Goal: Information Seeking & Learning: Learn about a topic

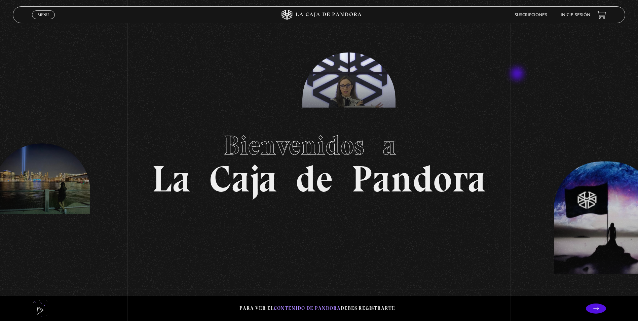
drag, startPoint x: 517, startPoint y: 74, endPoint x: 527, endPoint y: 78, distance: 10.1
drag, startPoint x: 527, startPoint y: 78, endPoint x: 529, endPoint y: 10, distance: 67.6
click at [529, 10] on li "Suscripciones" at bounding box center [530, 15] width 33 height 10
click at [533, 14] on link "Suscripciones" at bounding box center [530, 15] width 33 height 4
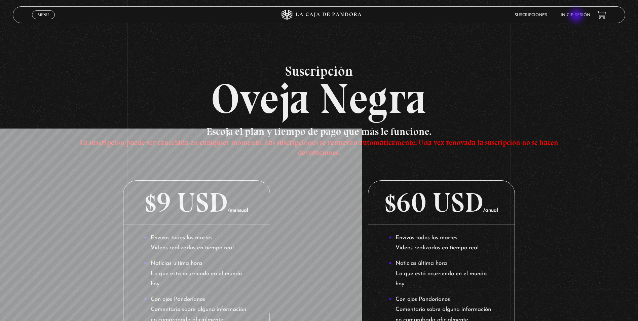
click at [578, 15] on link "Inicie sesión" at bounding box center [575, 15] width 30 height 4
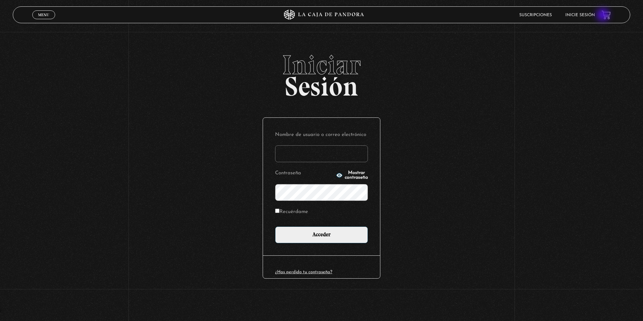
click at [603, 15] on link at bounding box center [605, 14] width 9 height 9
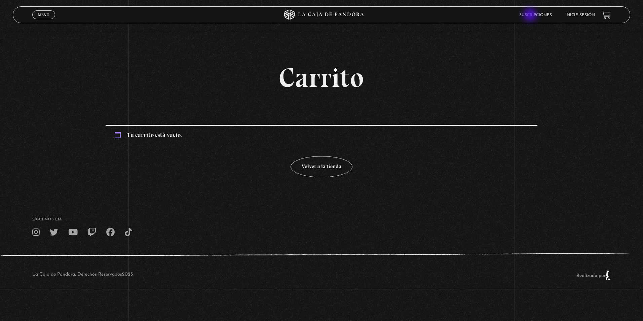
click at [530, 15] on link "Suscripciones" at bounding box center [535, 15] width 33 height 4
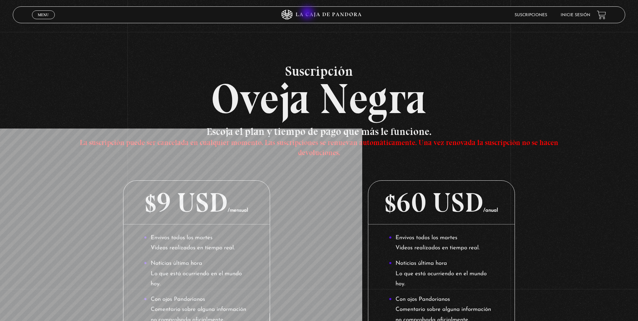
click at [308, 13] on icon at bounding box center [318, 15] width 191 height 10
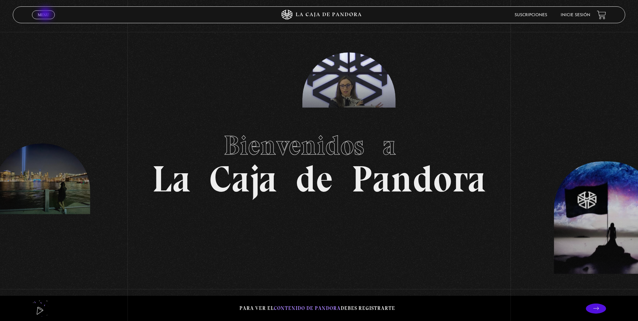
click at [46, 14] on span "Menu" at bounding box center [43, 15] width 11 height 4
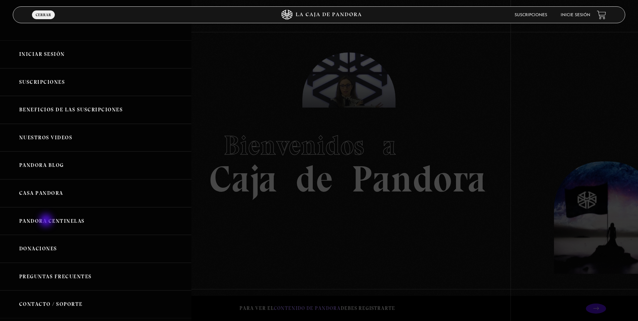
click at [47, 221] on link "Pandora Centinelas" at bounding box center [95, 221] width 191 height 28
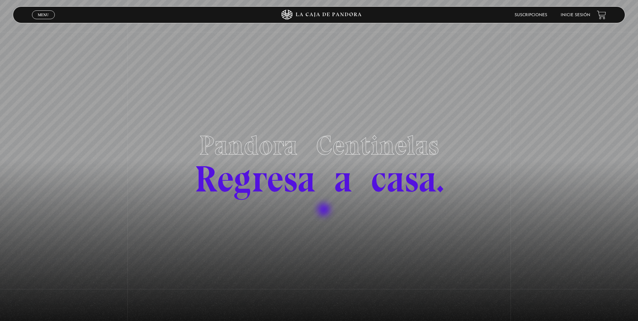
click at [324, 210] on section "Pandora Centinelas Regresa a casa." at bounding box center [319, 160] width 638 height 321
click at [330, 179] on span "Regresa a casa." at bounding box center [318, 179] width 249 height 44
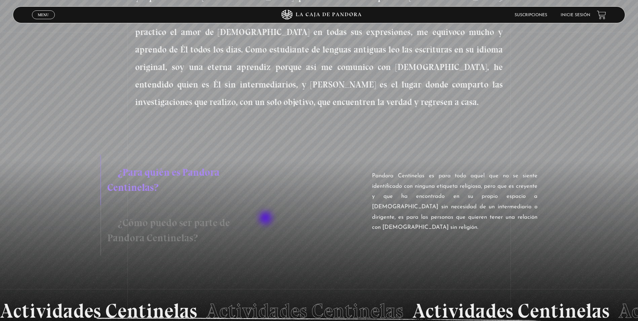
scroll to position [471, 0]
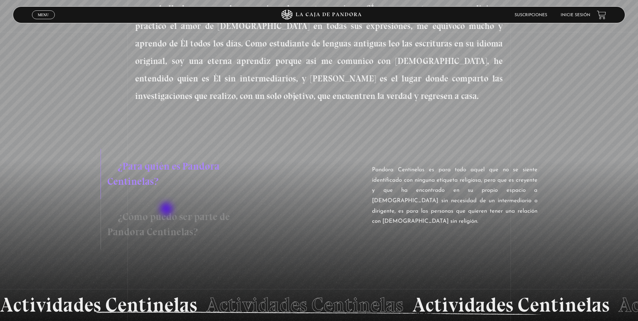
click at [165, 207] on h3 "¿Cómo puedo ser parte de Pandora Centinelas?" at bounding box center [193, 224] width 184 height 50
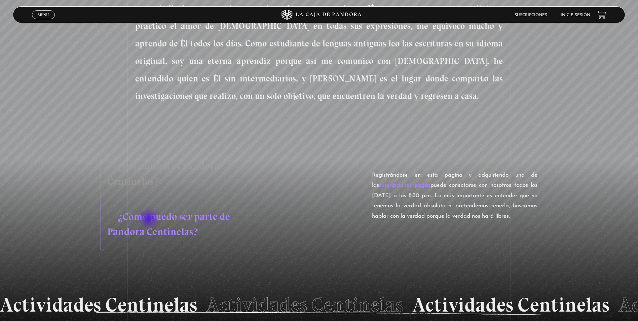
click at [150, 219] on h3 "¿Cómo puedo ser parte de Pandora Centinelas?" at bounding box center [193, 224] width 184 height 50
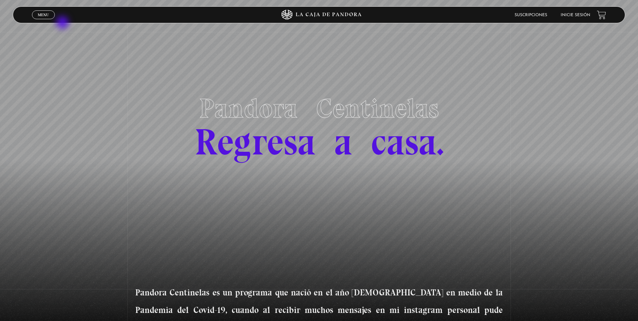
scroll to position [0, 0]
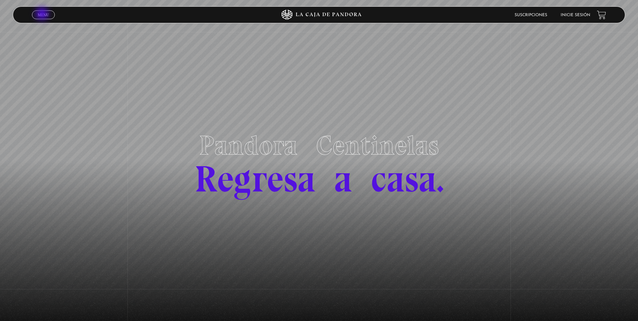
click at [46, 16] on span "Menu" at bounding box center [43, 15] width 11 height 4
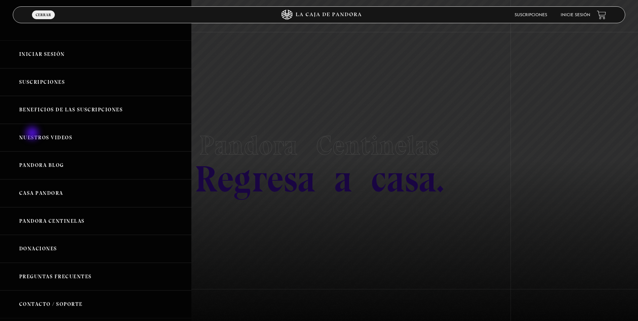
click at [33, 134] on link "Nuestros Videos" at bounding box center [95, 138] width 191 height 28
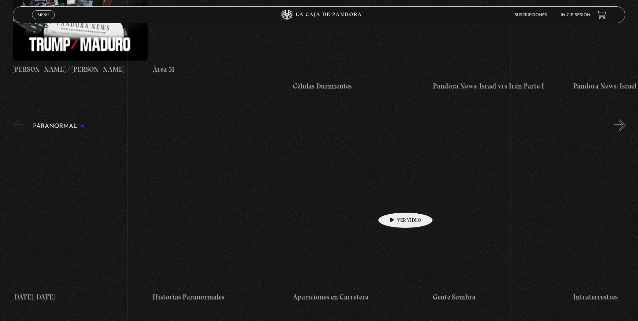
scroll to position [269, 0]
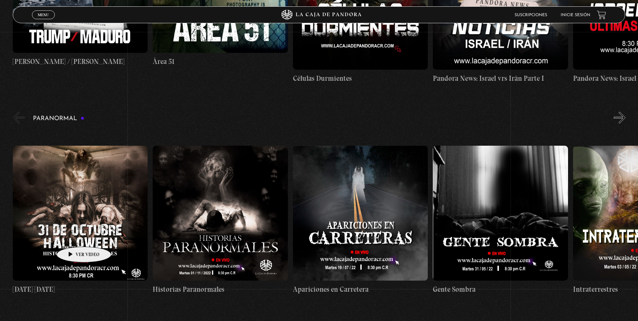
click at [76, 236] on figure at bounding box center [80, 213] width 135 height 135
